Goal: Information Seeking & Learning: Learn about a topic

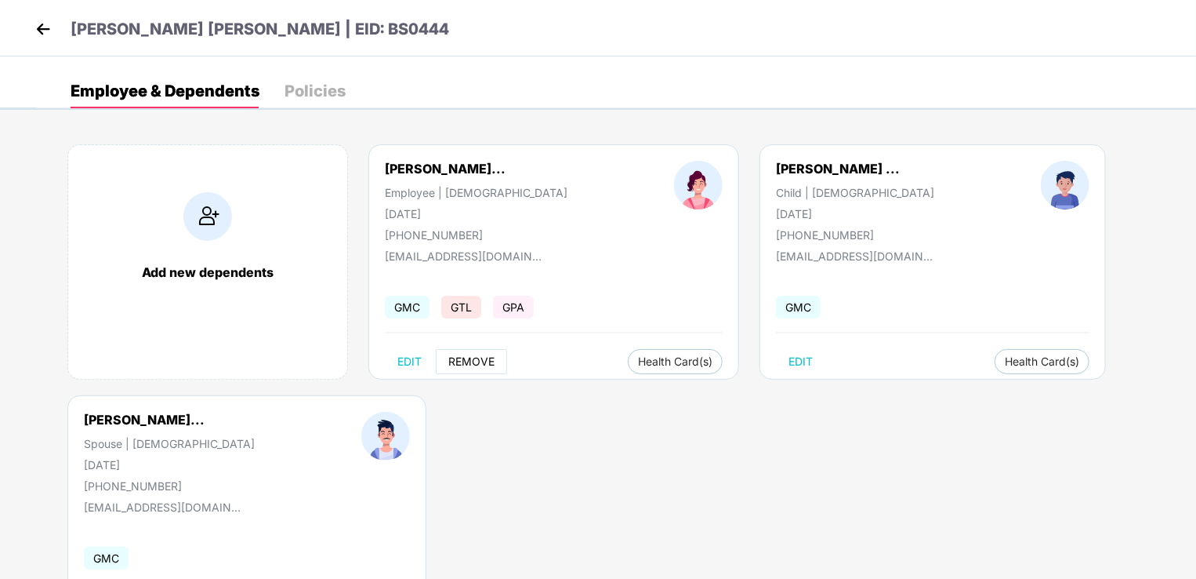
click at [467, 363] on span "REMOVE" at bounding box center [471, 361] width 46 height 13
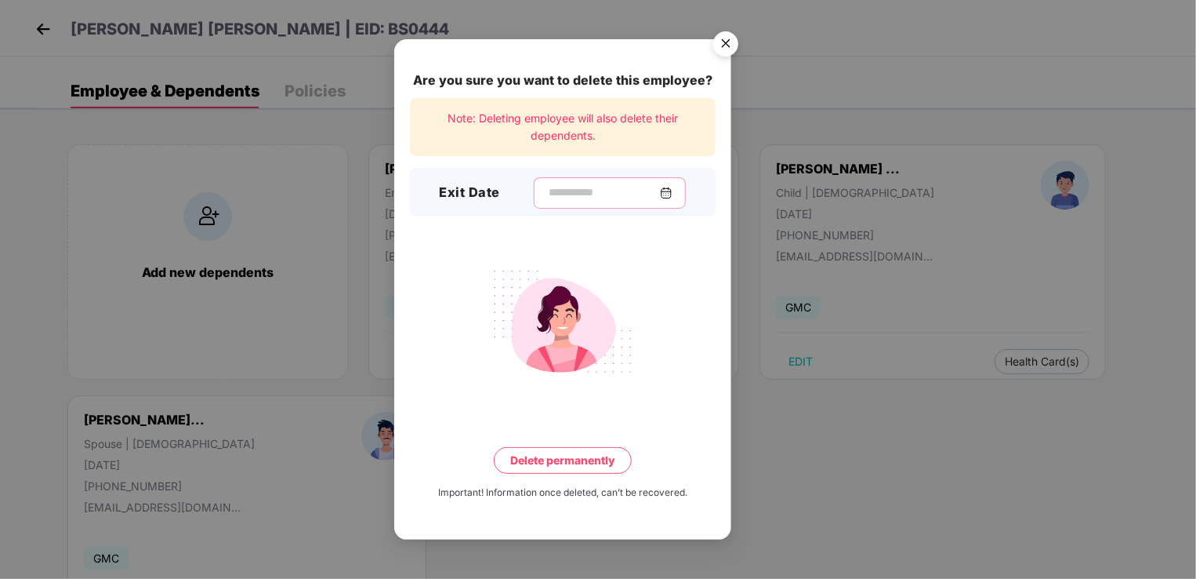
click at [568, 193] on input at bounding box center [603, 192] width 113 height 16
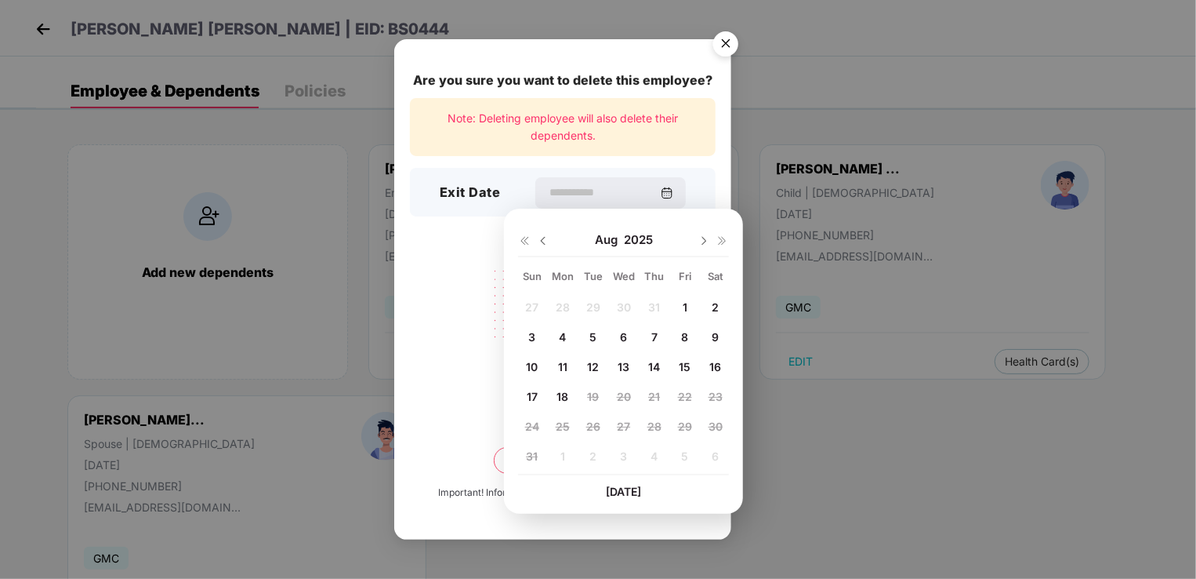
click at [563, 398] on span "18" at bounding box center [563, 396] width 12 height 13
type input "**********"
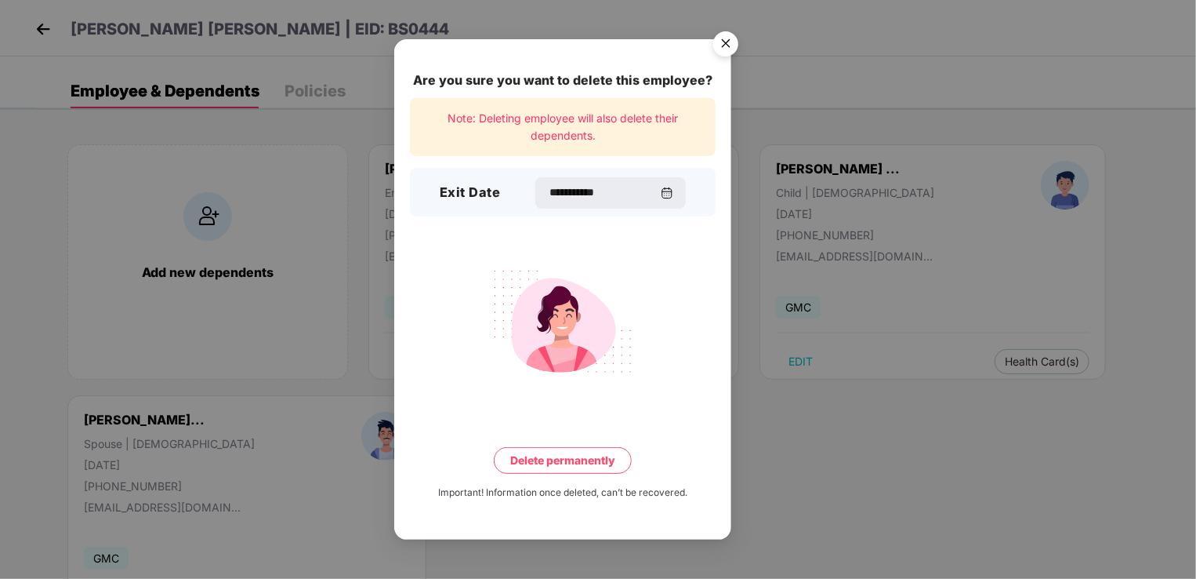
click at [575, 463] on button "Delete permanently" at bounding box center [563, 460] width 138 height 27
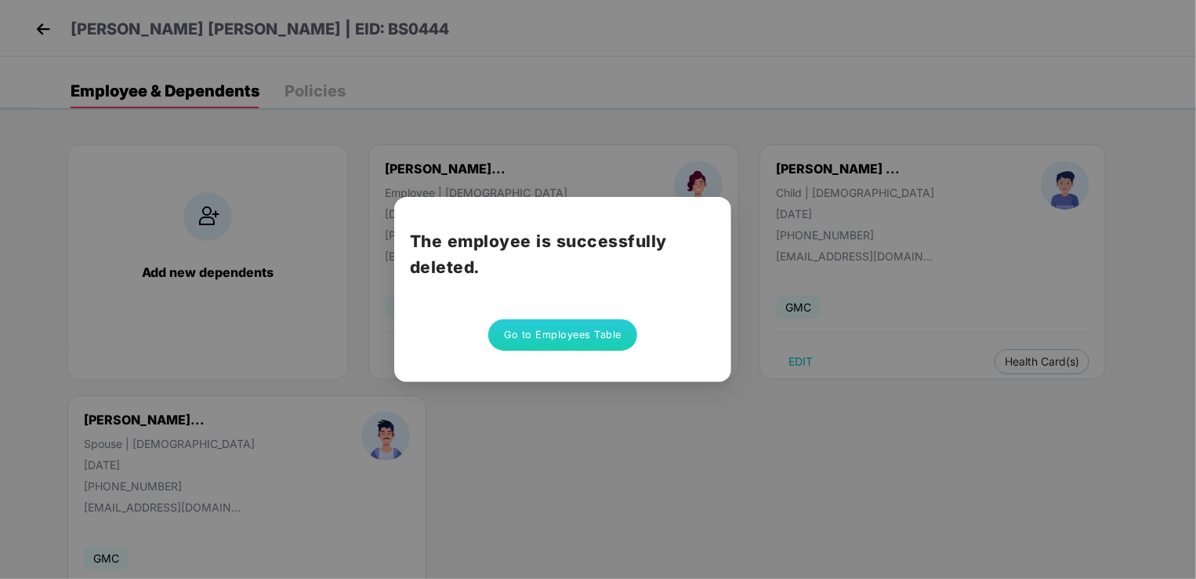
click at [590, 337] on button "Go to Employees Table" at bounding box center [562, 334] width 149 height 31
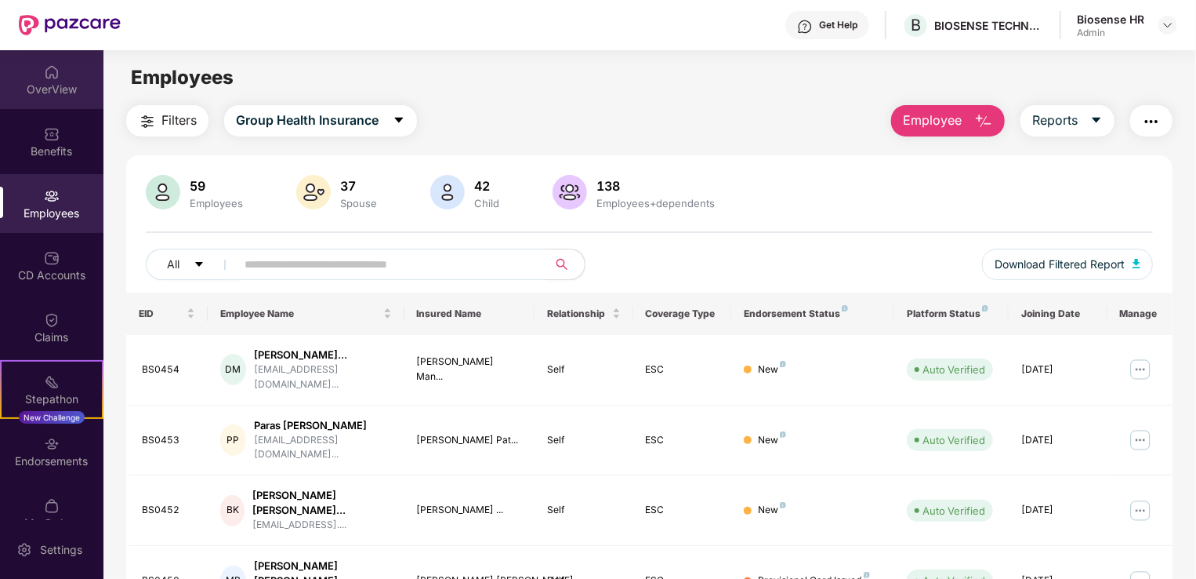
click at [40, 89] on div "OverView" at bounding box center [51, 90] width 103 height 16
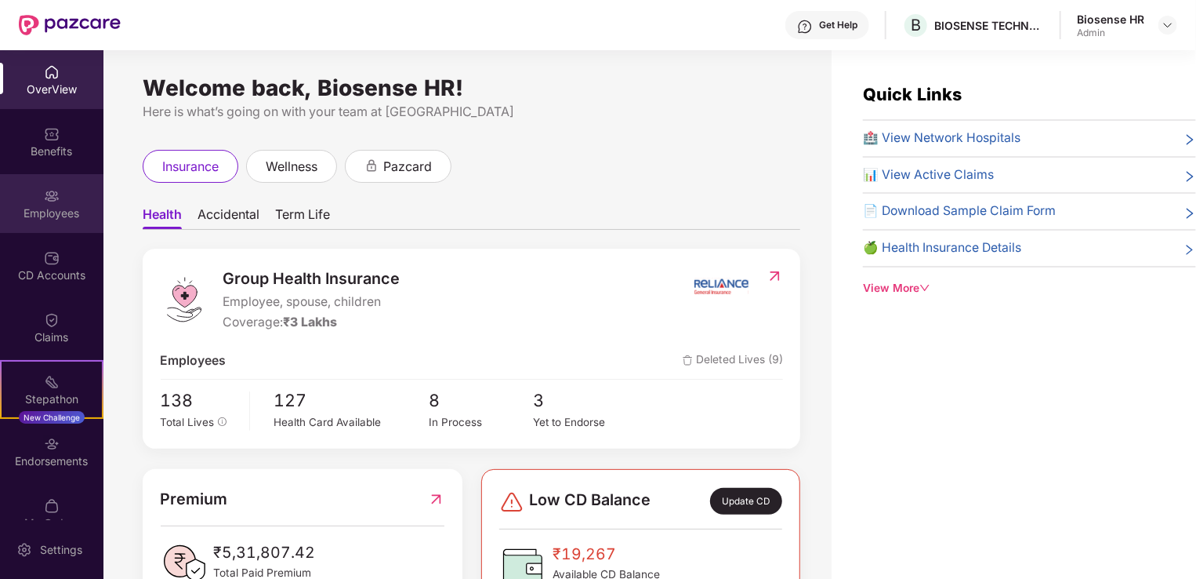
click at [60, 203] on div "Employees" at bounding box center [51, 203] width 103 height 59
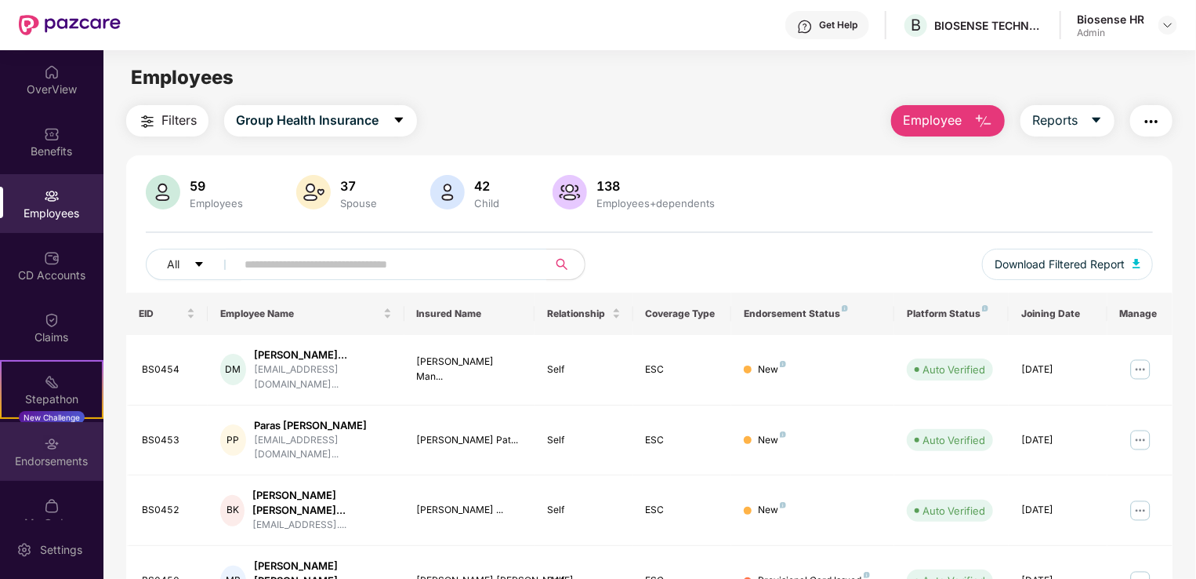
click at [50, 457] on div "Endorsements" at bounding box center [51, 461] width 103 height 16
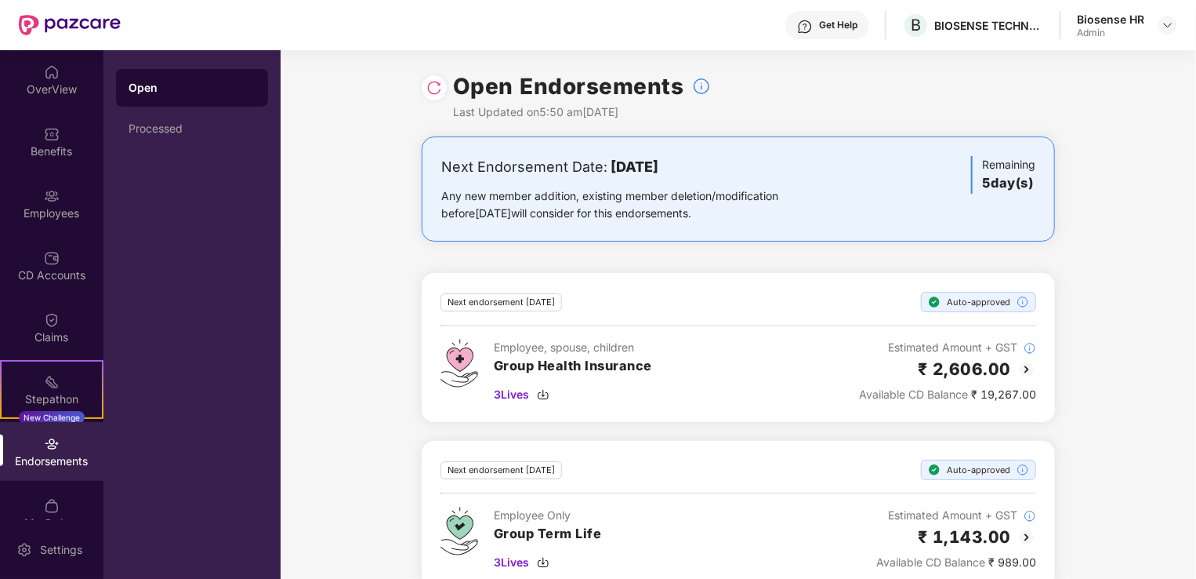
click at [1022, 371] on img at bounding box center [1027, 369] width 19 height 19
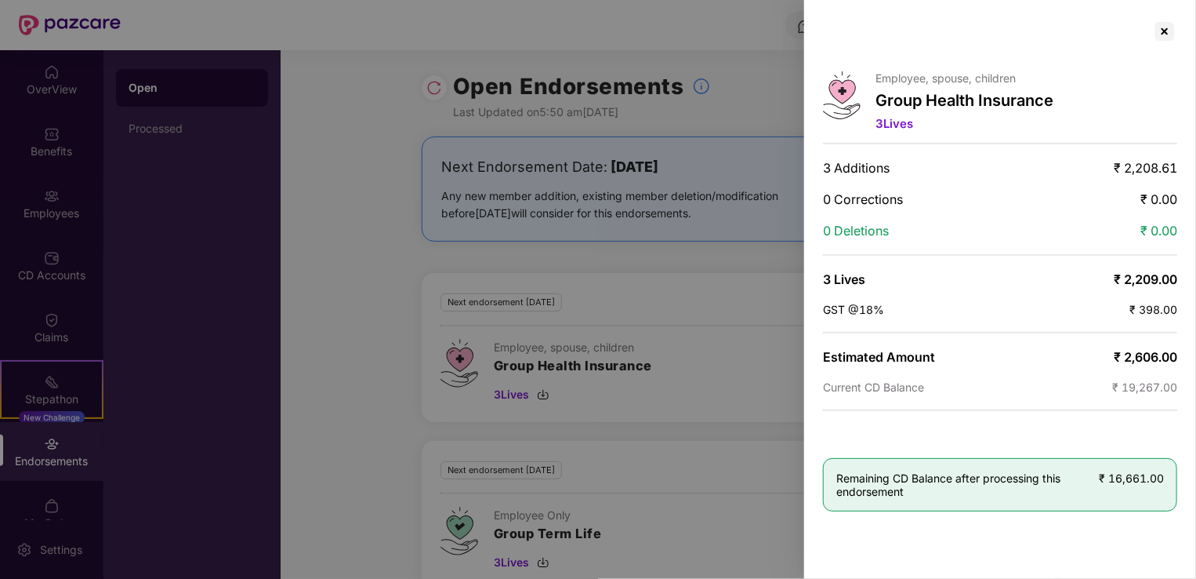
click at [394, 322] on div at bounding box center [598, 289] width 1196 height 579
click at [1171, 27] on div at bounding box center [1165, 31] width 25 height 25
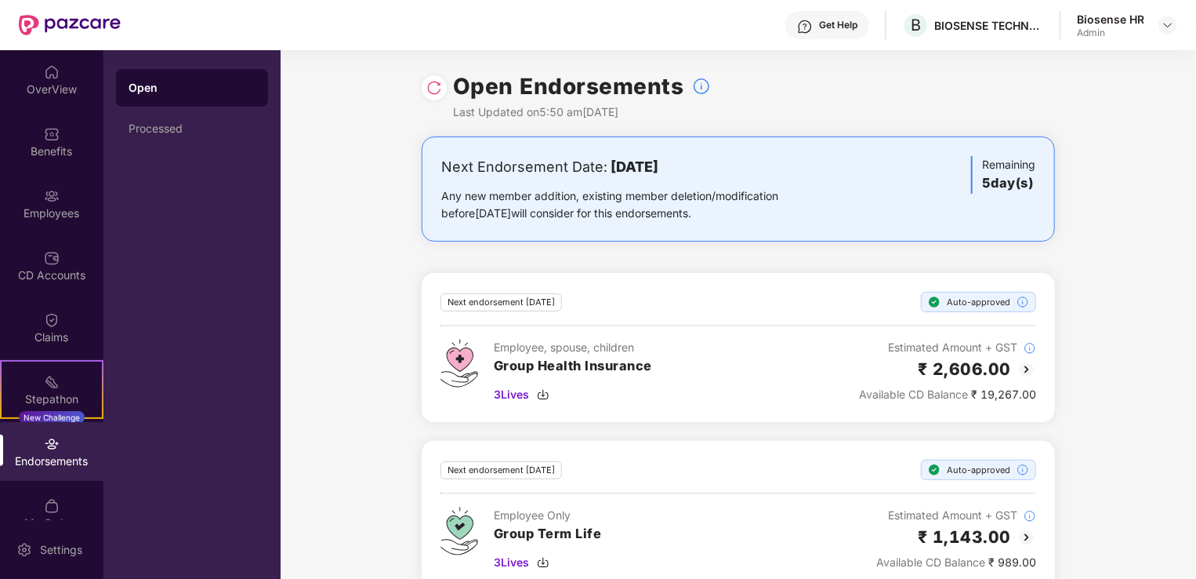
click at [433, 86] on img at bounding box center [435, 88] width 16 height 16
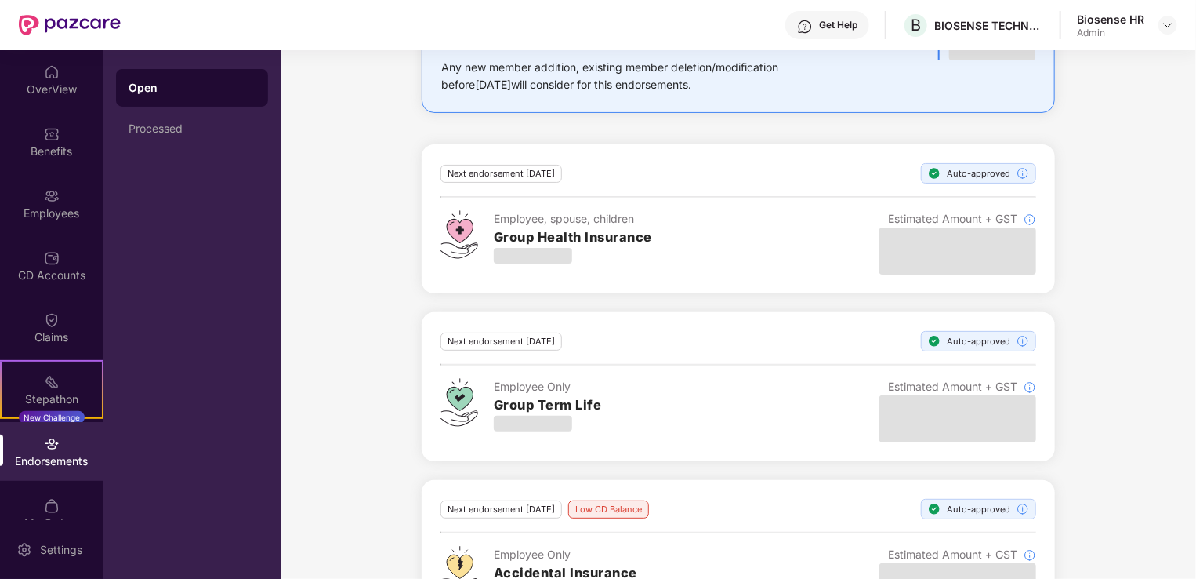
scroll to position [194, 0]
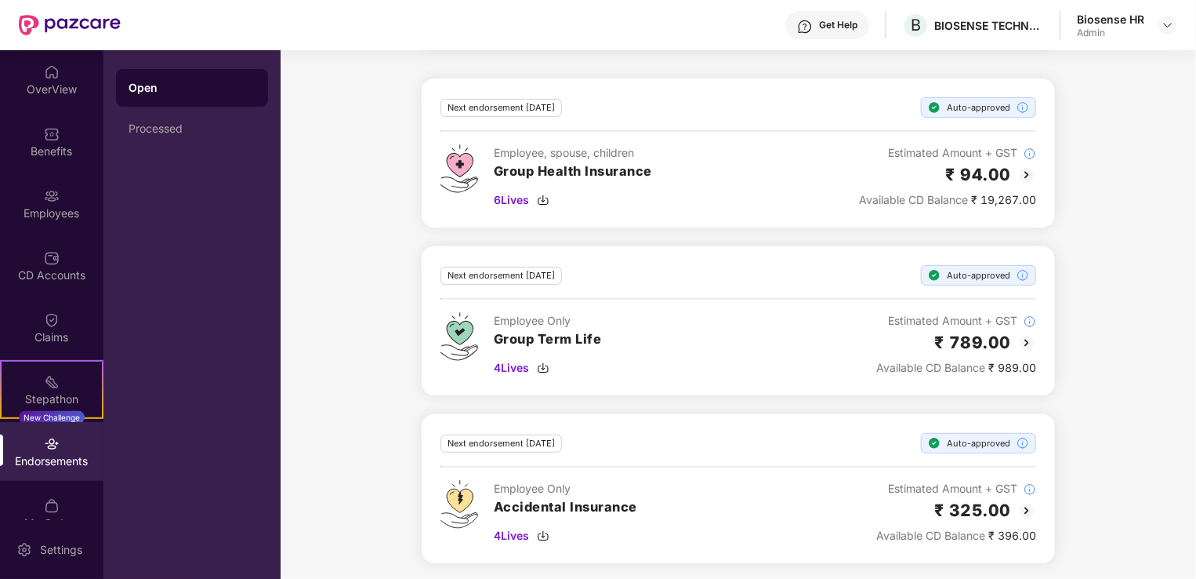
click at [1025, 343] on img at bounding box center [1027, 342] width 19 height 19
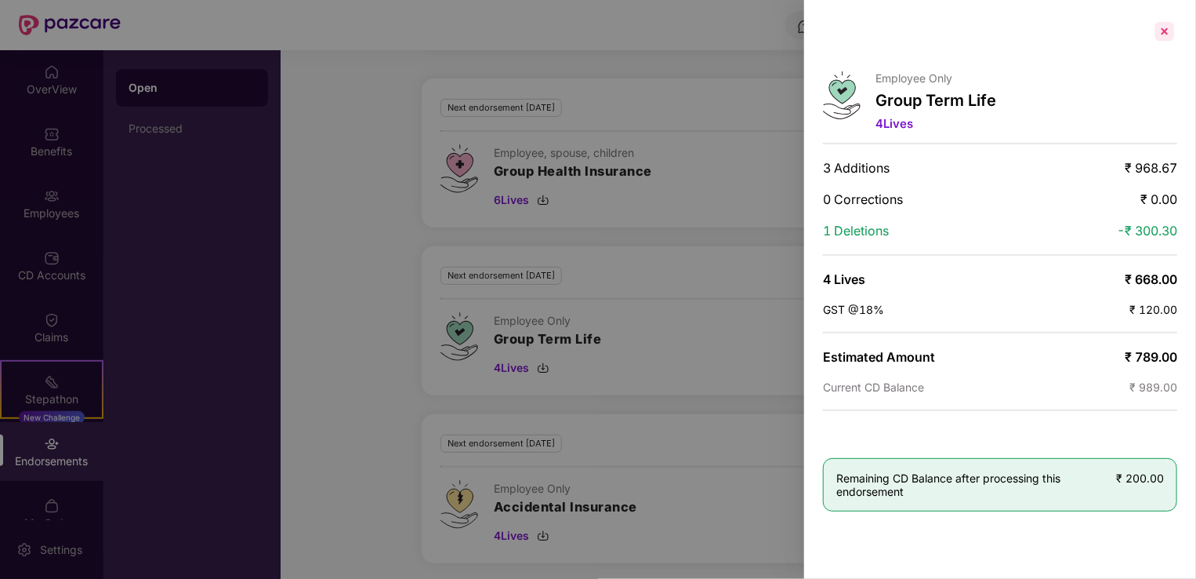
click at [1171, 42] on div at bounding box center [1165, 31] width 25 height 25
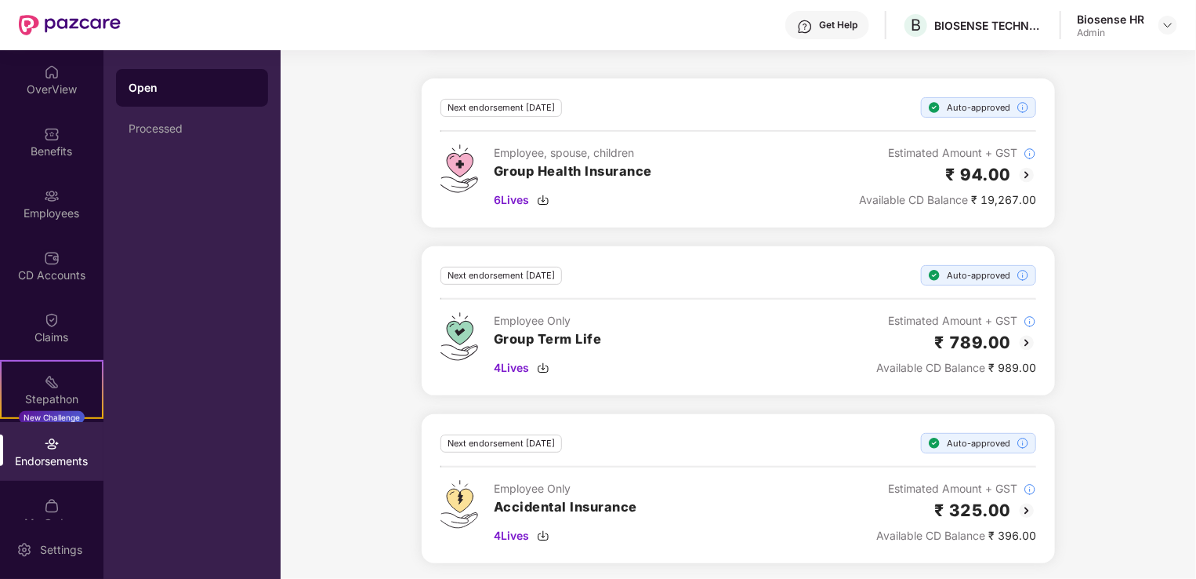
click at [1022, 171] on img at bounding box center [1027, 174] width 19 height 19
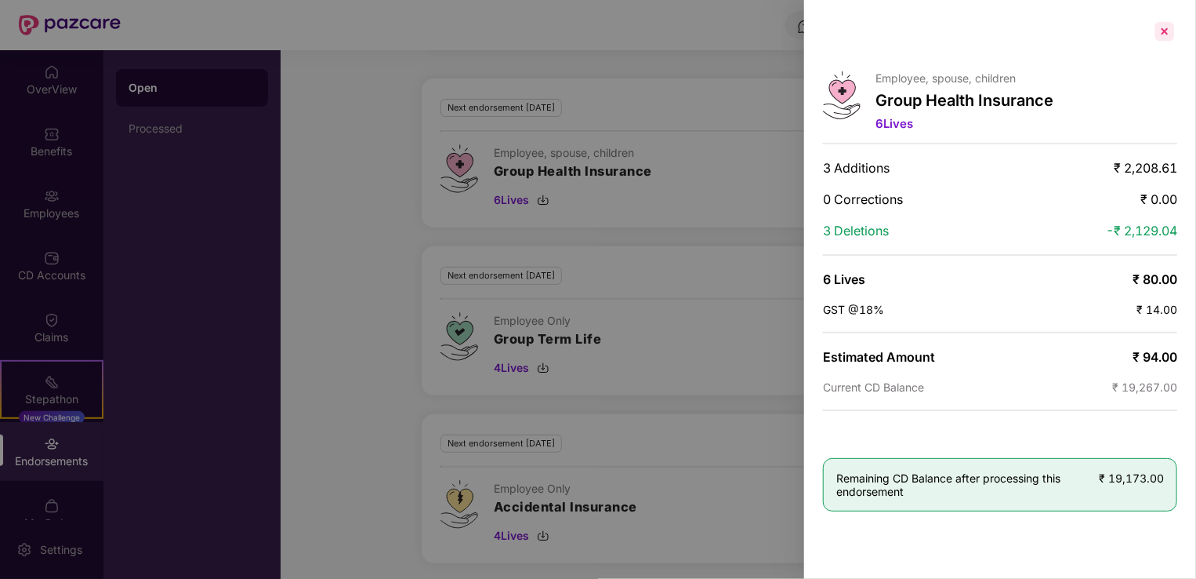
click at [1160, 30] on div at bounding box center [1165, 31] width 25 height 25
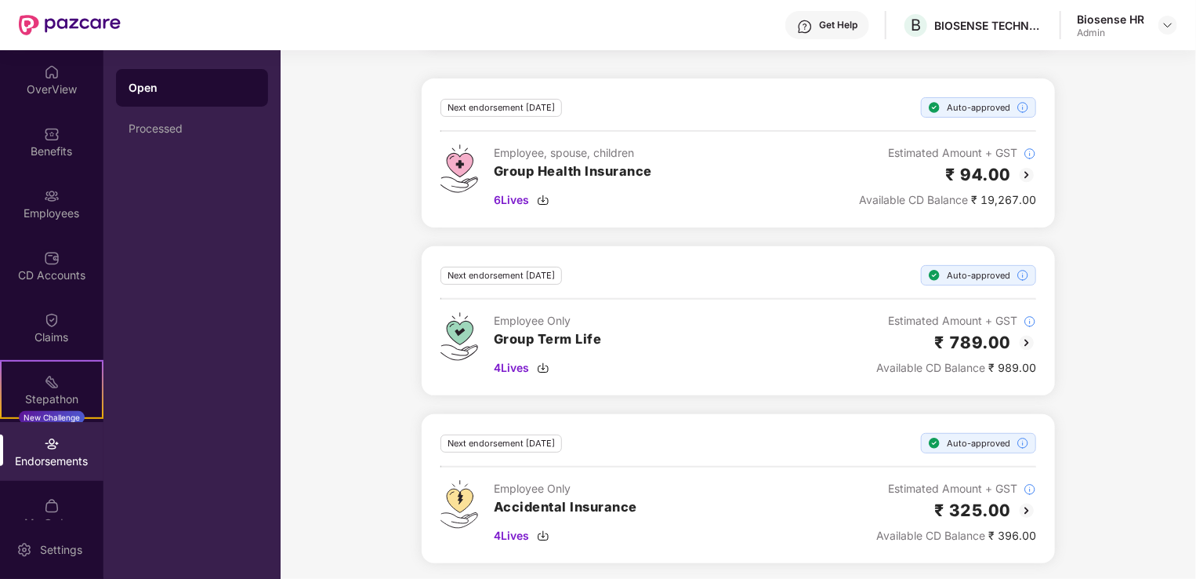
click at [1027, 342] on img at bounding box center [1027, 342] width 19 height 19
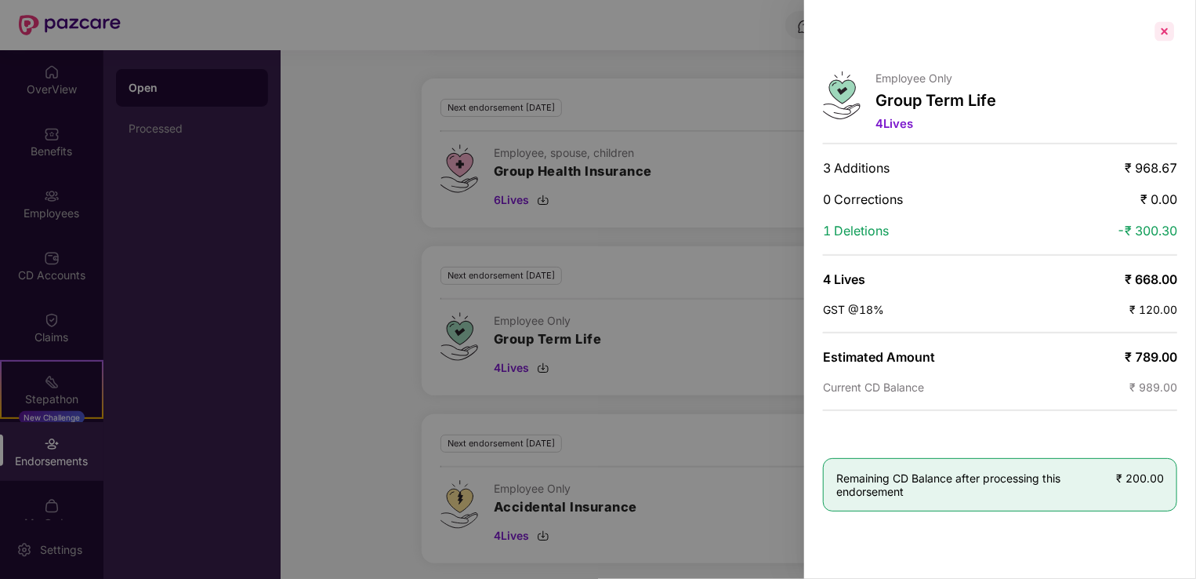
click at [1160, 38] on div at bounding box center [1165, 31] width 25 height 25
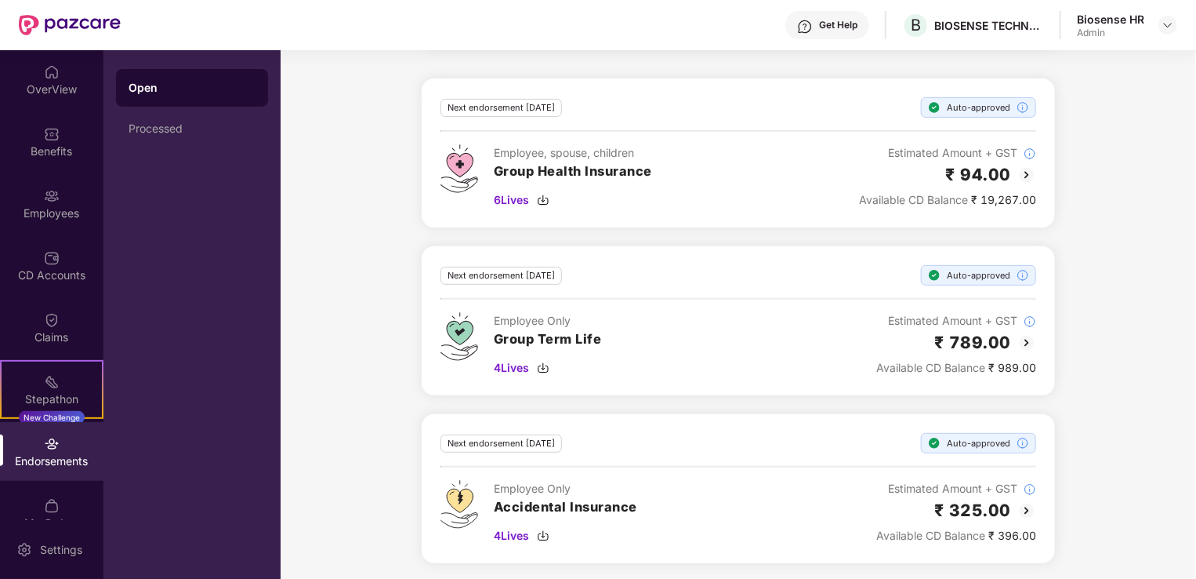
click at [1031, 510] on img at bounding box center [1027, 510] width 19 height 19
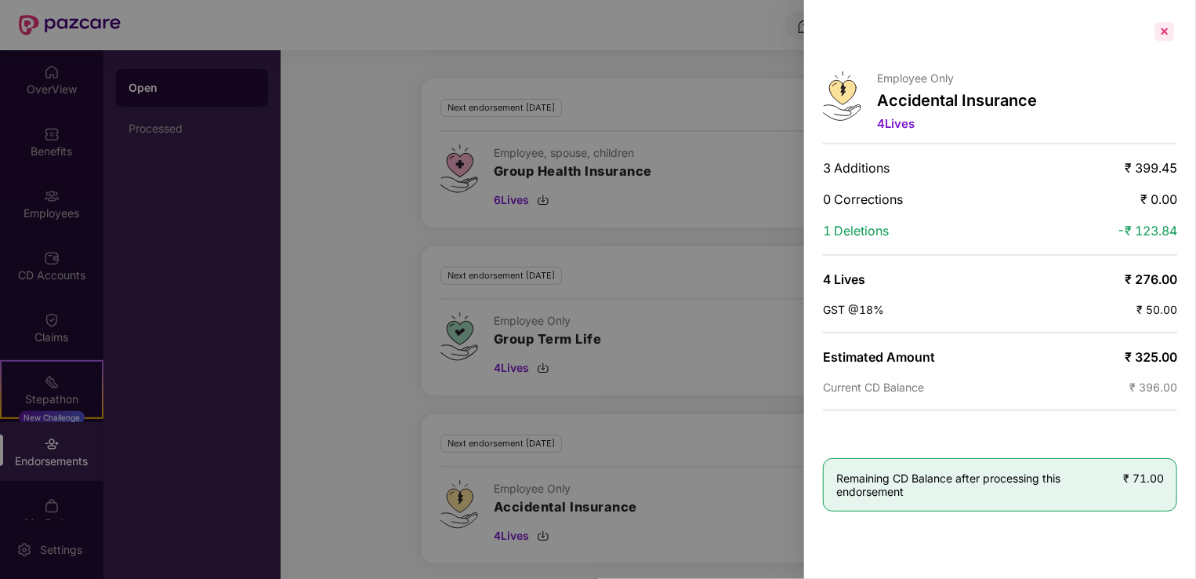
click at [1167, 27] on div at bounding box center [1165, 31] width 25 height 25
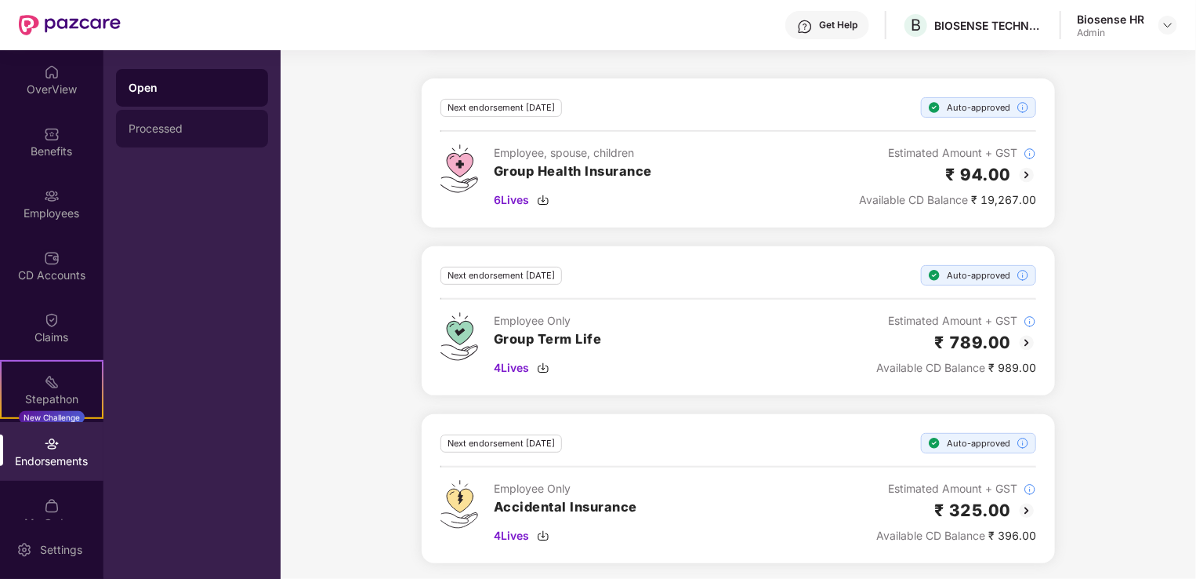
click at [166, 132] on div "Processed" at bounding box center [192, 128] width 127 height 13
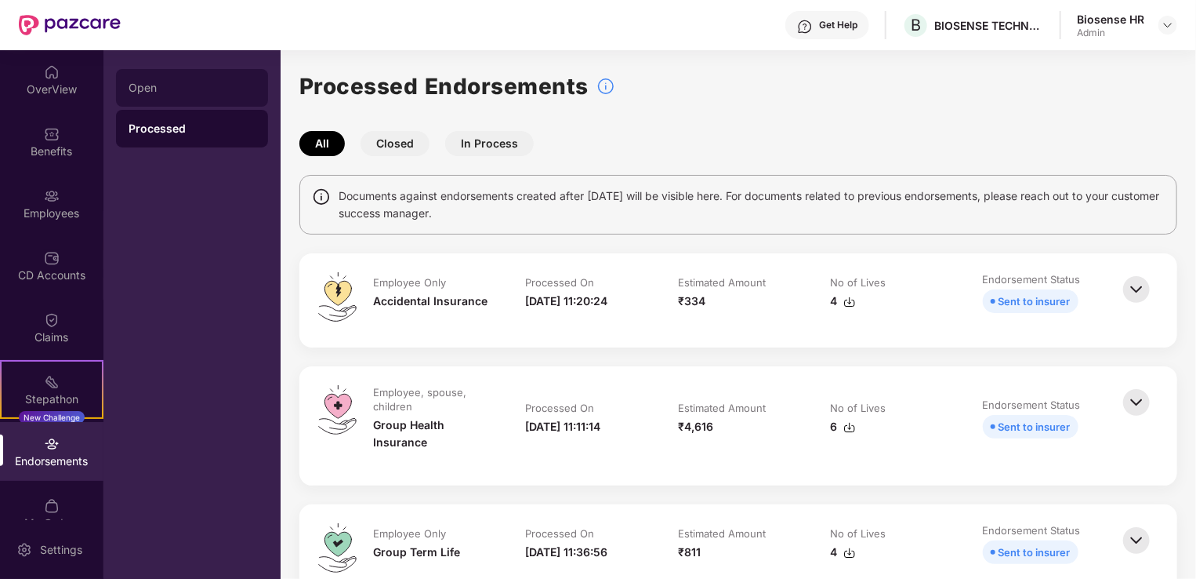
click at [157, 93] on div "Open" at bounding box center [192, 88] width 127 height 13
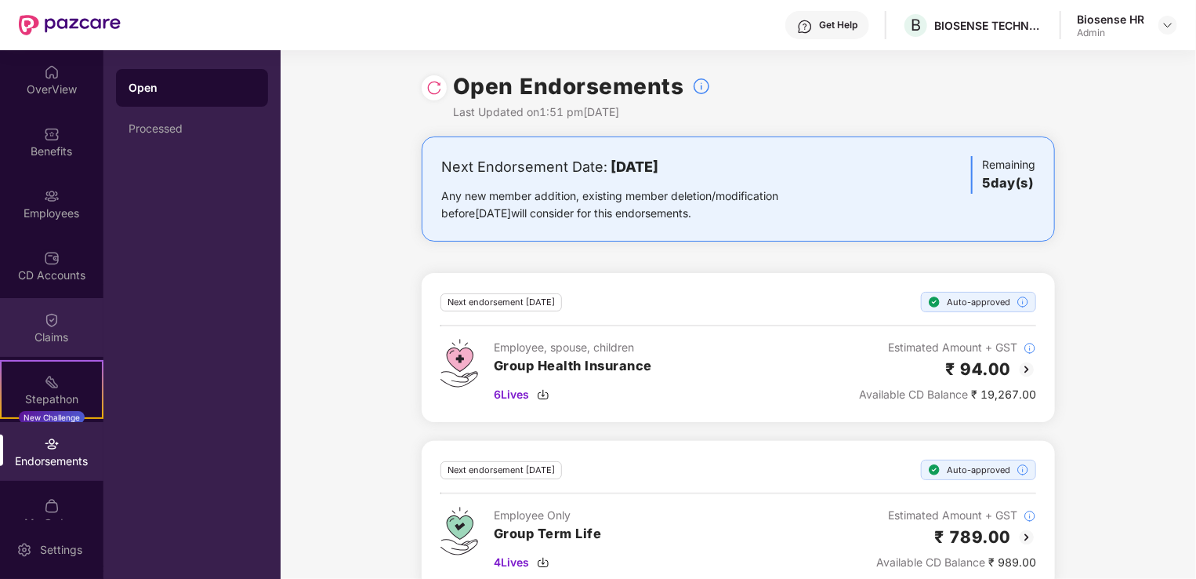
click at [49, 342] on div "Claims" at bounding box center [51, 337] width 103 height 16
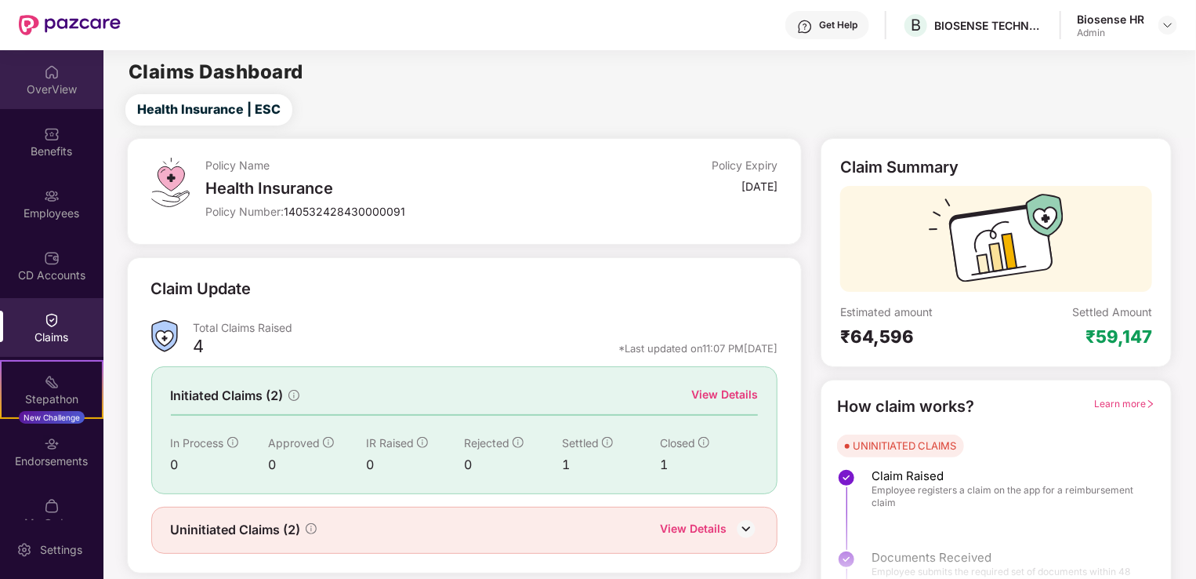
click at [47, 82] on div "OverView" at bounding box center [51, 90] width 103 height 16
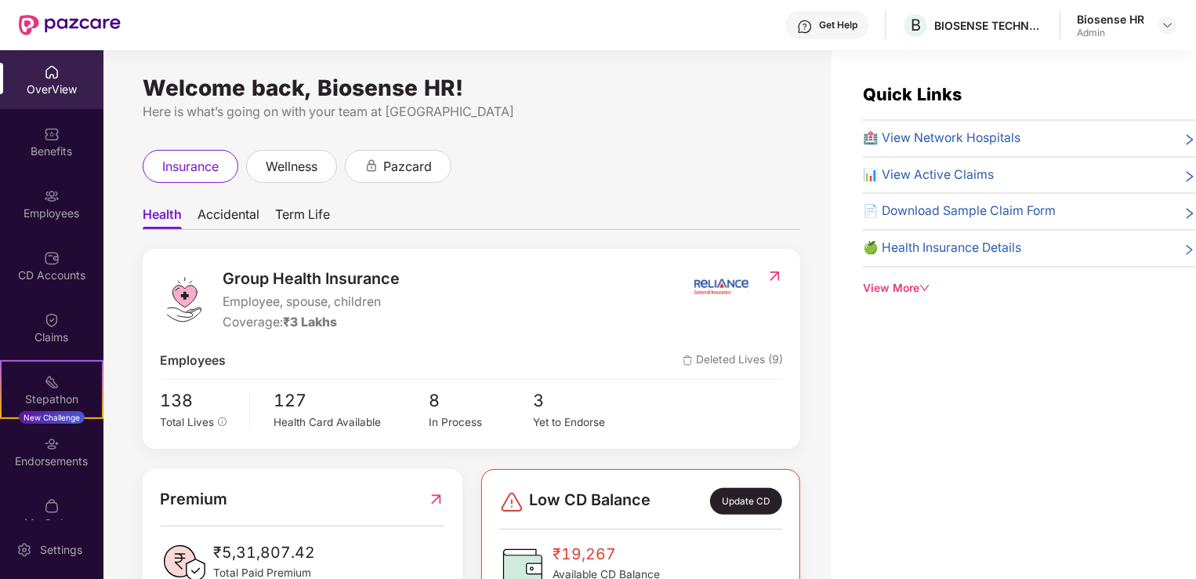
click at [232, 218] on span "Accidental" at bounding box center [229, 217] width 62 height 23
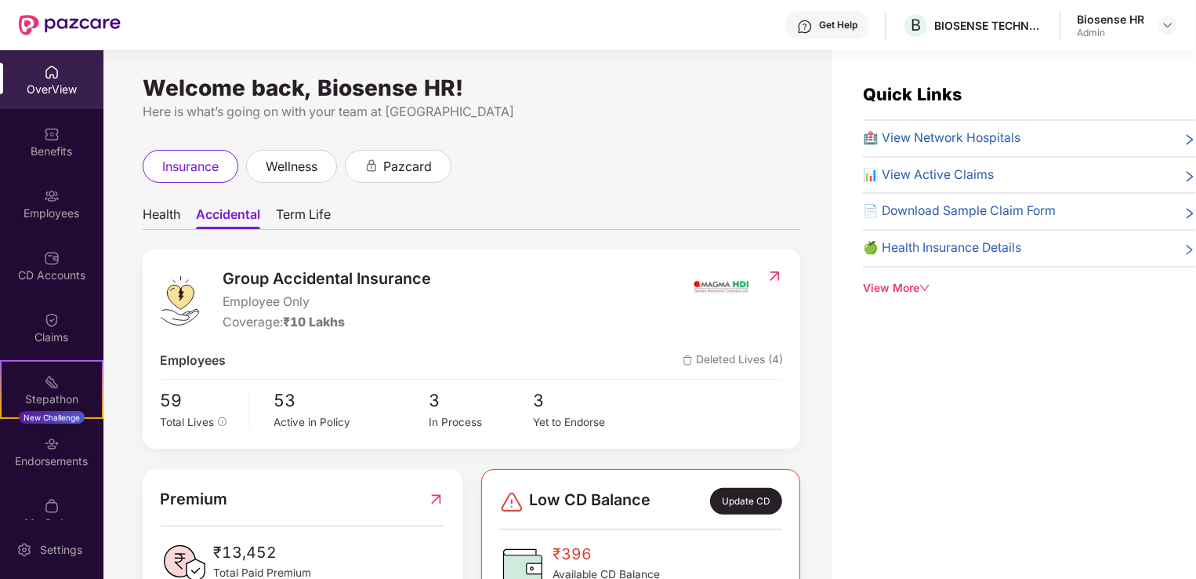
scroll to position [56, 0]
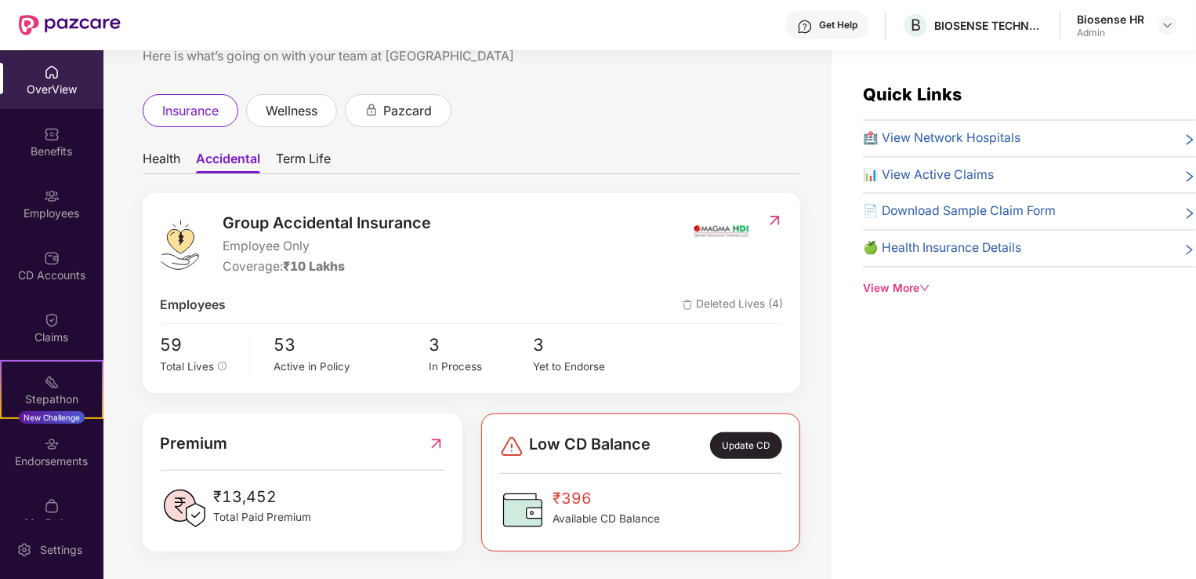
click at [1028, 207] on span "📄 Download Sample Claim Form" at bounding box center [959, 211] width 193 height 20
click at [917, 289] on div "View More" at bounding box center [1029, 288] width 333 height 17
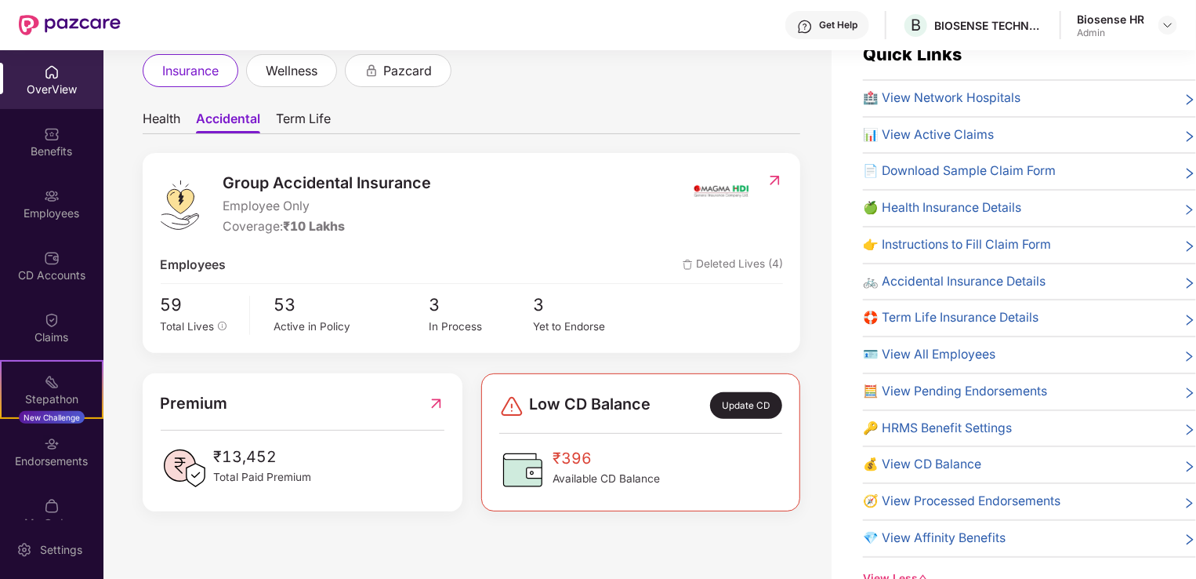
scroll to position [41, 0]
click at [943, 279] on span "🚲 Accidental Insurance Details" at bounding box center [954, 281] width 183 height 20
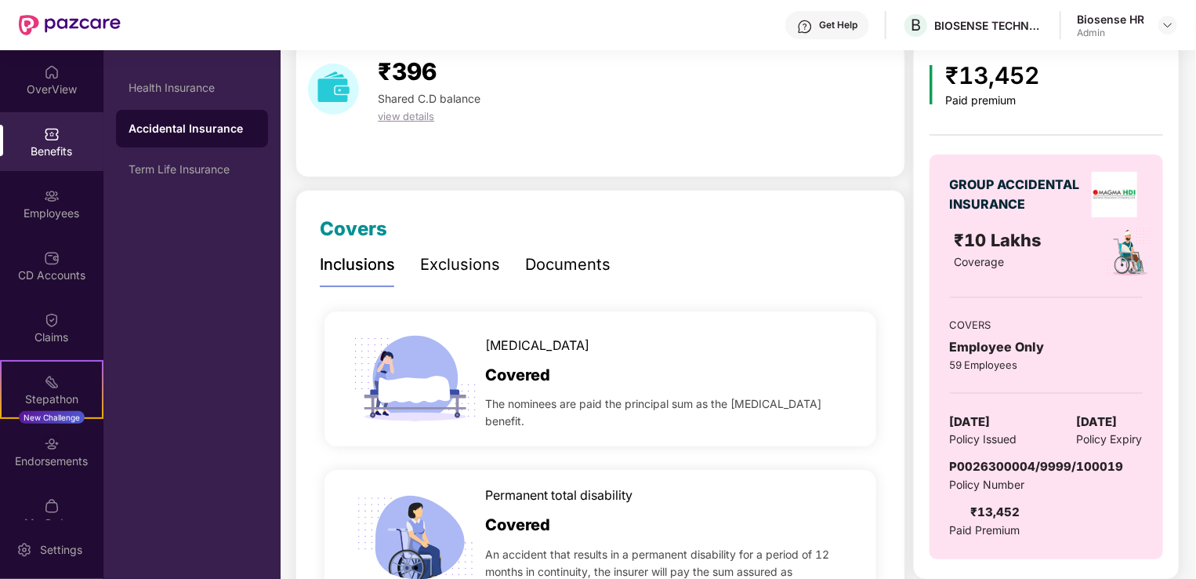
scroll to position [65, 0]
click at [546, 262] on div "Documents" at bounding box center [567, 264] width 85 height 24
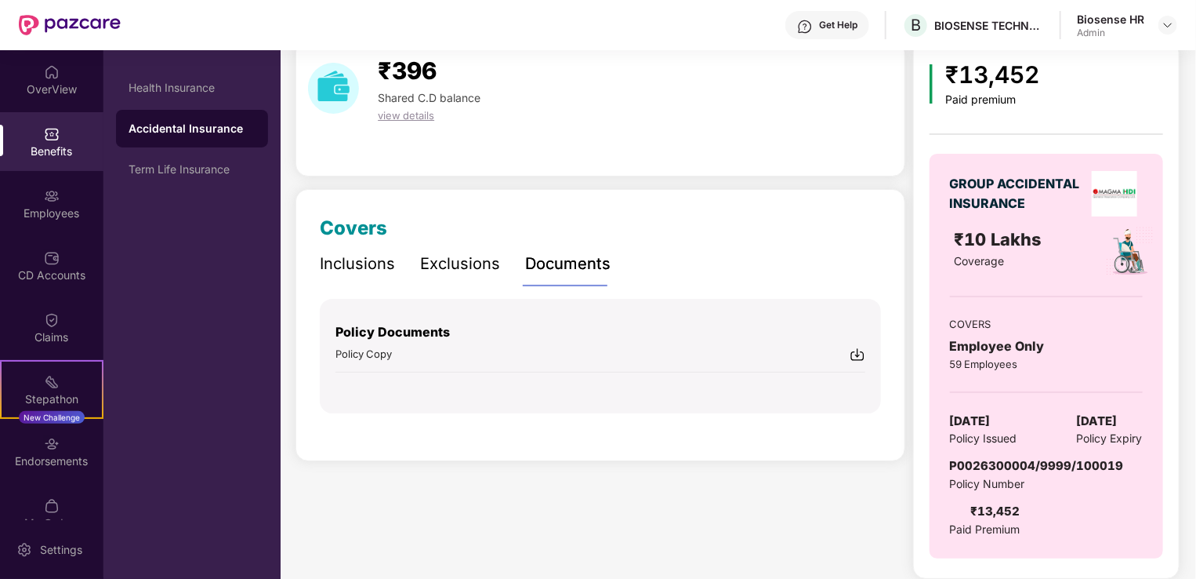
click at [470, 263] on div "Exclusions" at bounding box center [460, 264] width 80 height 24
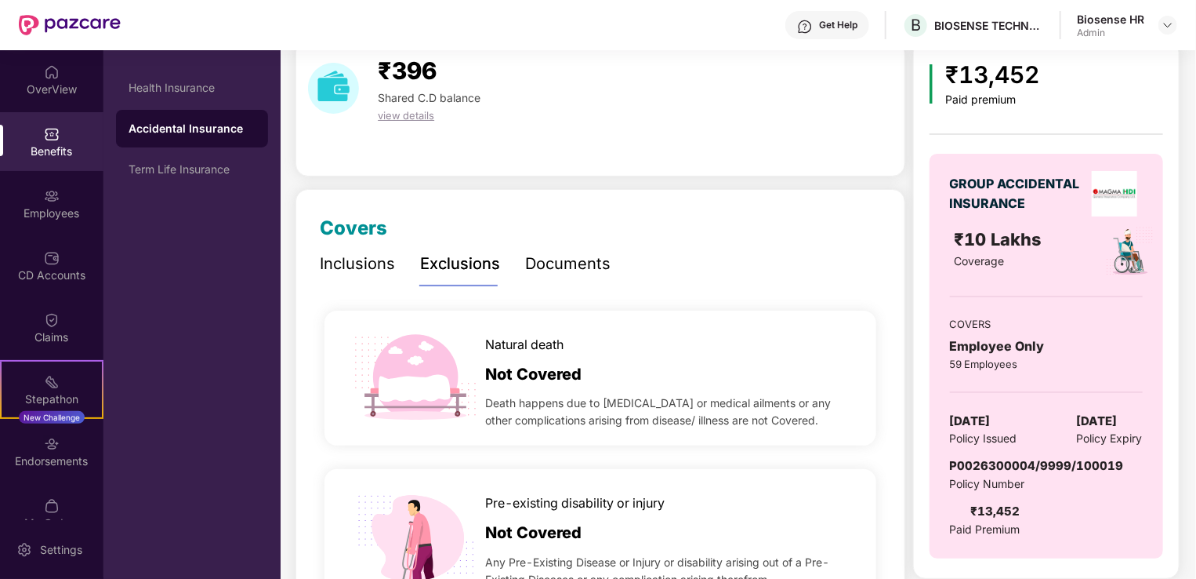
click at [344, 258] on div "Inclusions" at bounding box center [357, 264] width 75 height 24
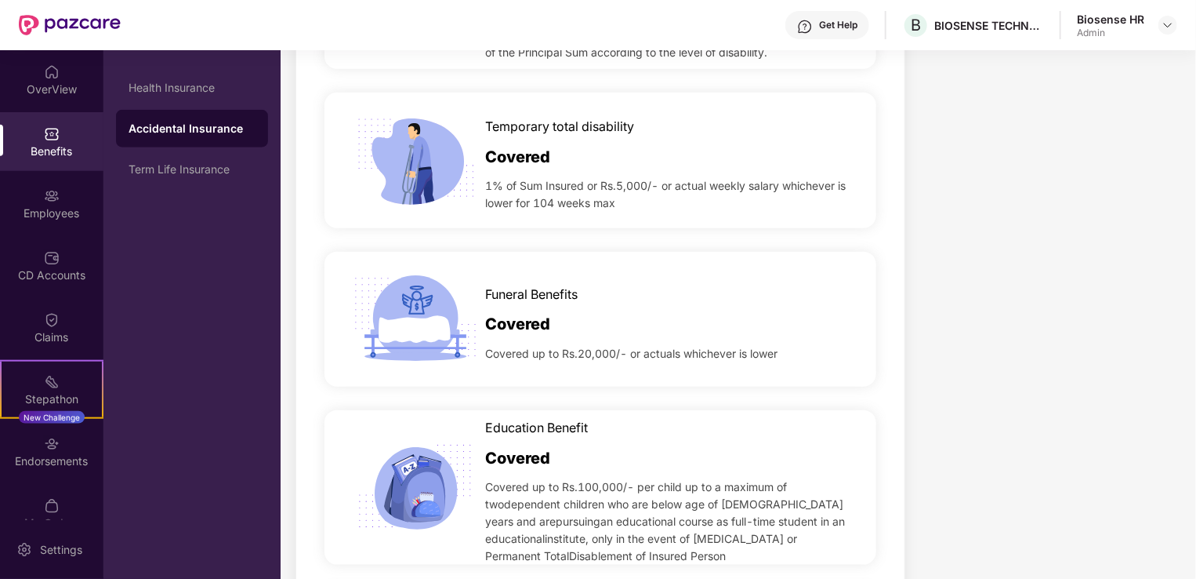
scroll to position [0, 0]
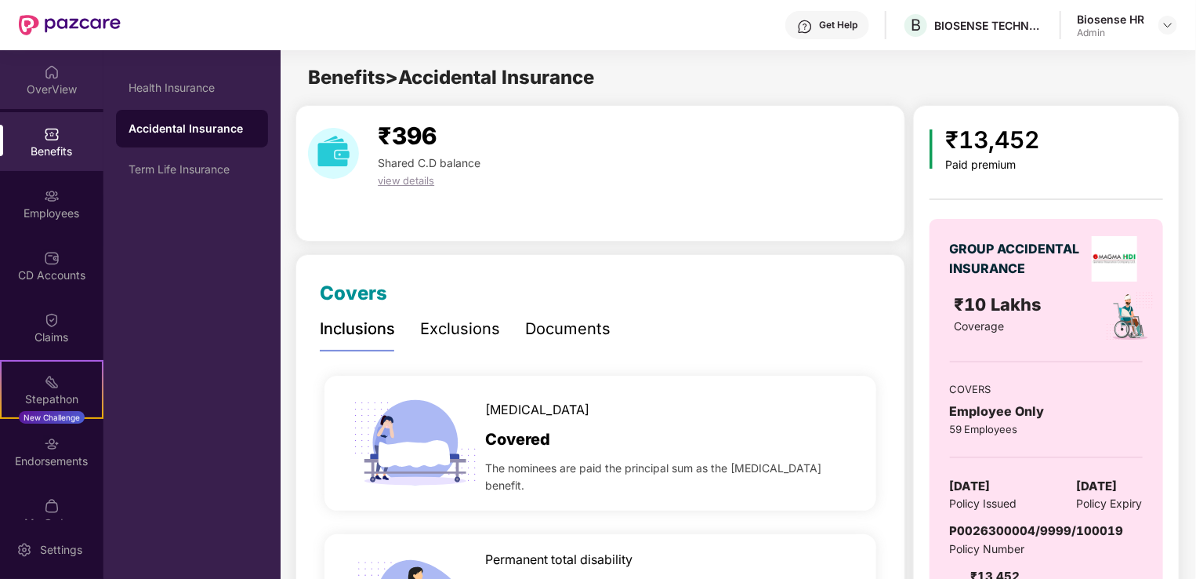
click at [54, 89] on div "OverView" at bounding box center [51, 90] width 103 height 16
